Goal: Task Accomplishment & Management: Manage account settings

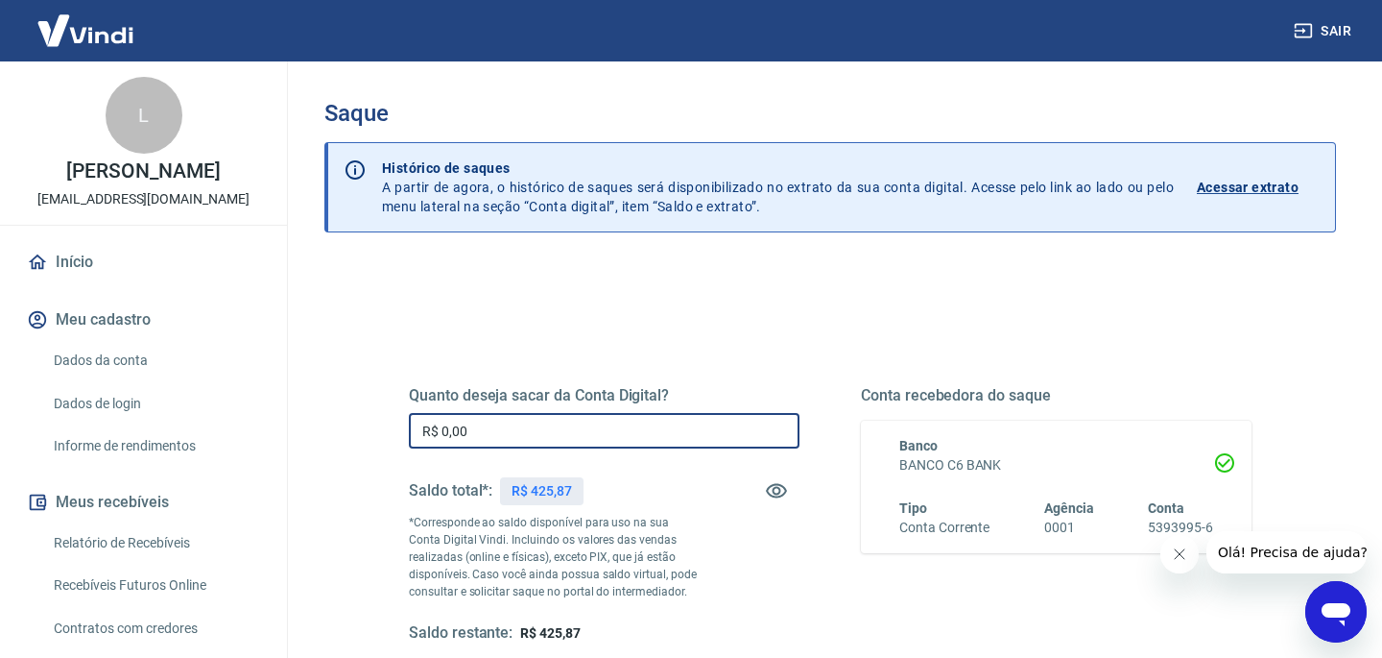
drag, startPoint x: 511, startPoint y: 426, endPoint x: 398, endPoint y: 419, distance: 112.6
click at [398, 419] on div "Quanto deseja sacar da Conta Digital? R$ 0,00 ​ Saldo total*: R$ 425,87 *Corres…" at bounding box center [830, 524] width 889 height 446
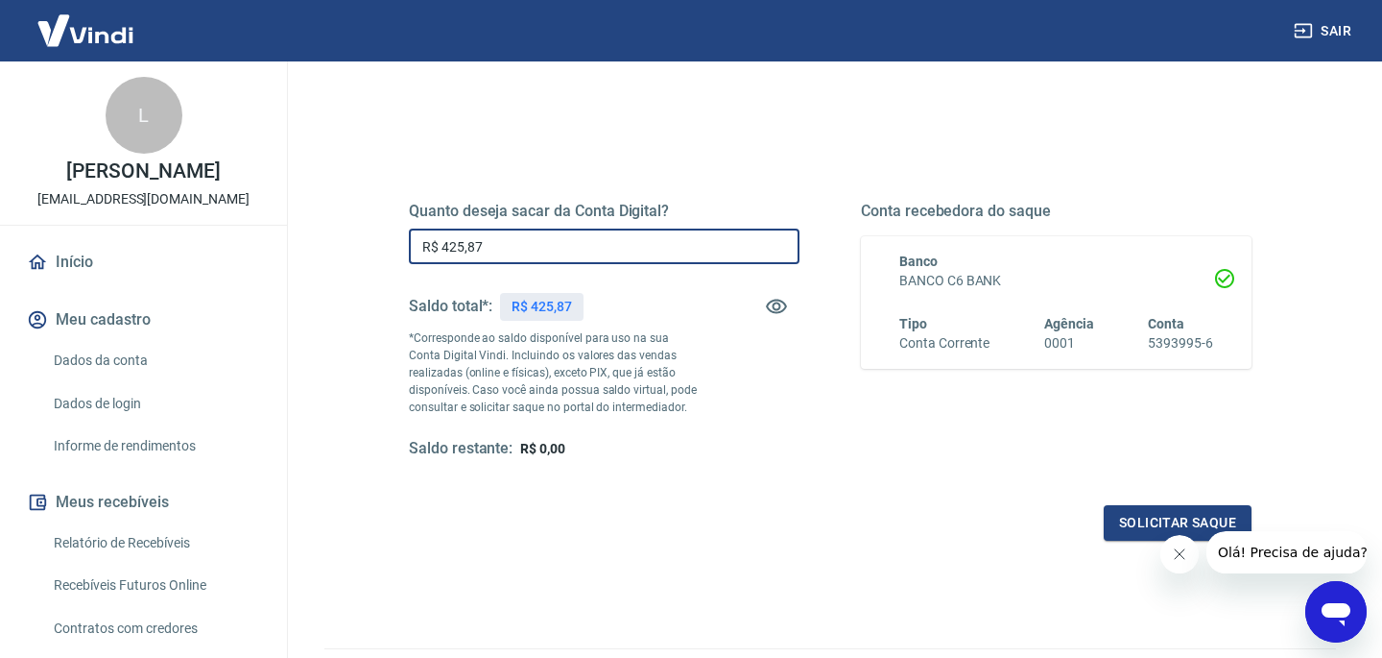
scroll to position [216, 0]
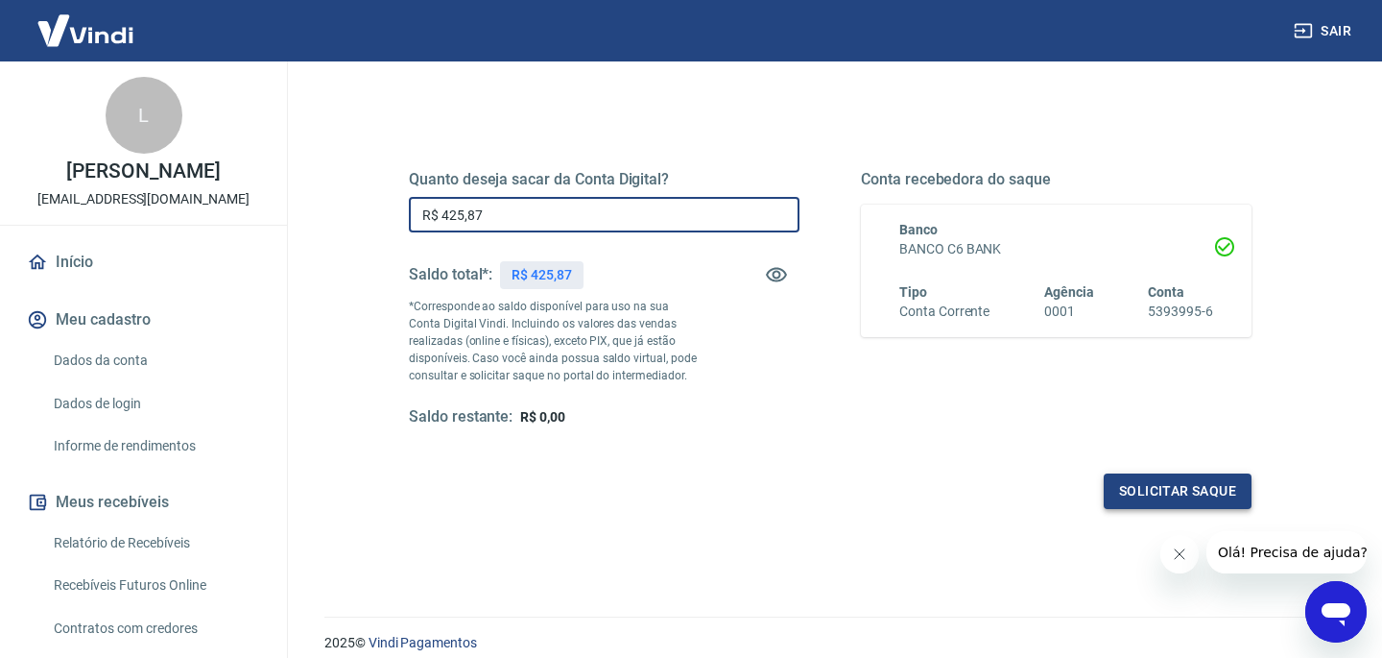
type input "R$ 425,87"
click at [1145, 494] on button "Solicitar saque" at bounding box center [1178, 491] width 148 height 36
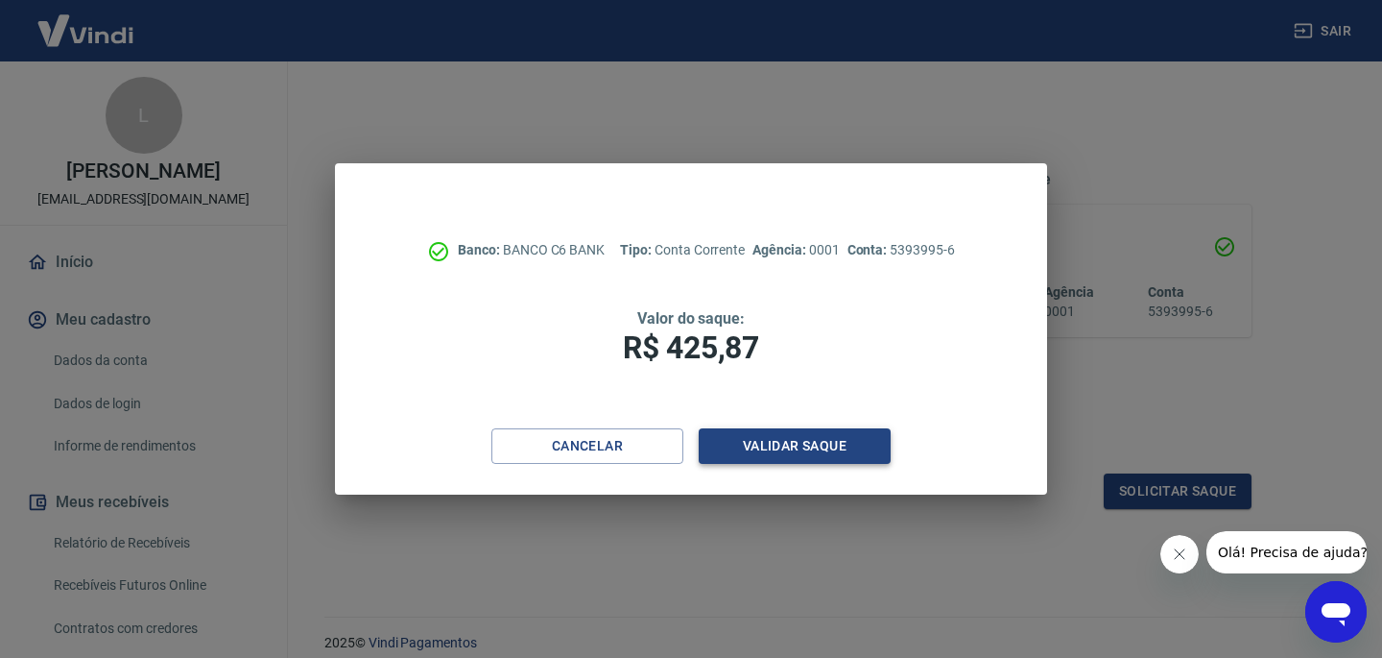
click at [800, 456] on button "Validar saque" at bounding box center [795, 446] width 192 height 36
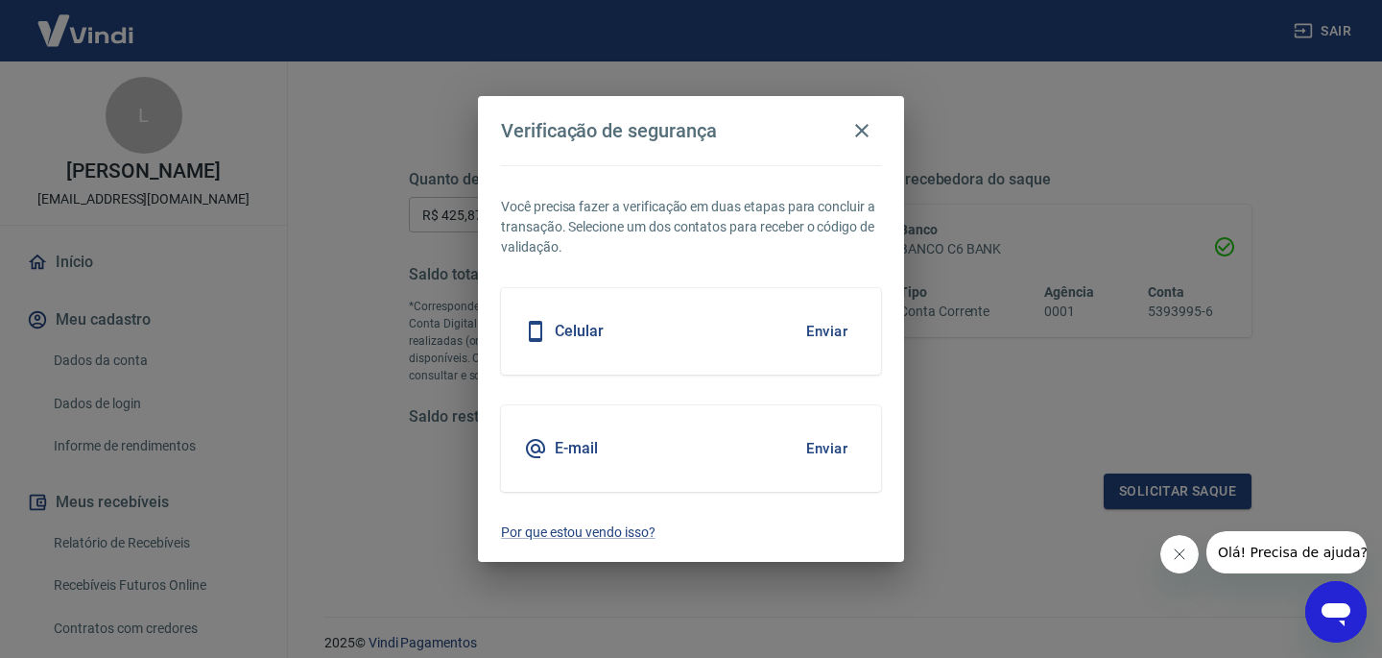
click at [800, 456] on button "Enviar" at bounding box center [827, 448] width 62 height 40
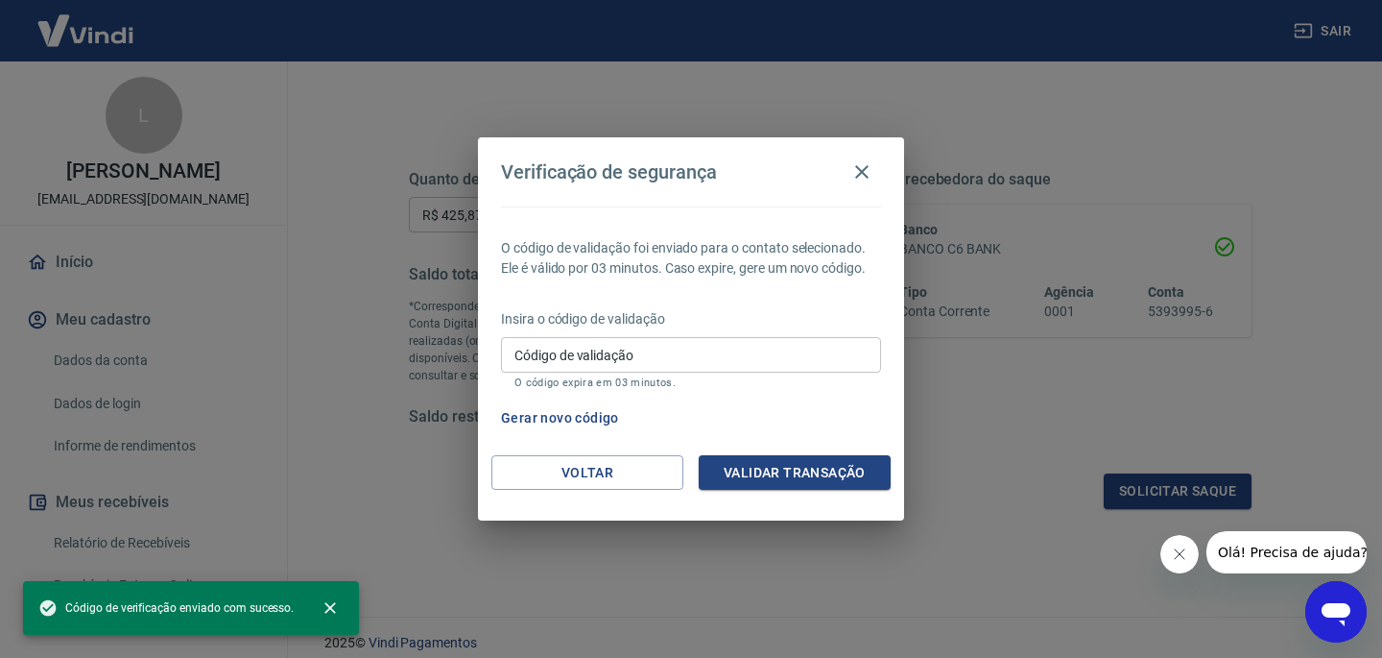
click at [551, 352] on div "Código de validação Código de validação O código expira em 03 minutos." at bounding box center [691, 363] width 380 height 52
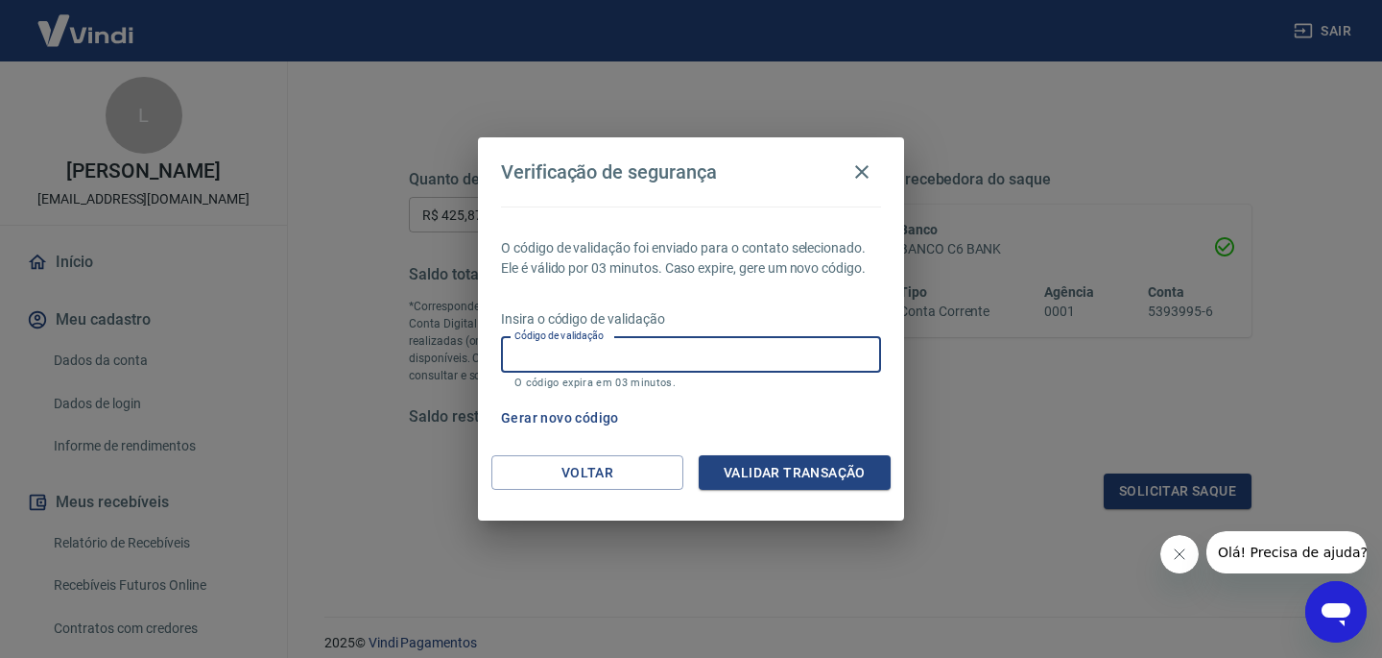
paste input "443775"
type input "443775"
click at [810, 479] on button "Validar transação" at bounding box center [795, 473] width 192 height 36
